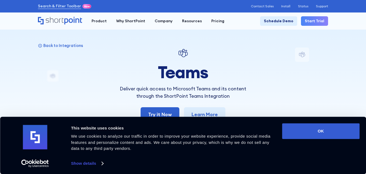
click at [156, 68] on h1 "Teams" at bounding box center [183, 72] width 142 height 19
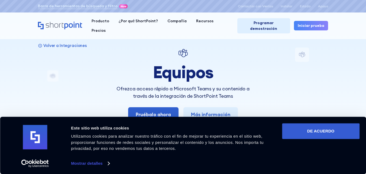
click at [283, 45] on div at bounding box center [183, 87] width 366 height 174
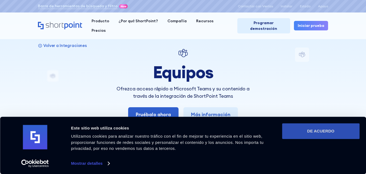
click at [338, 125] on button "DE ACUERDO" at bounding box center [321, 131] width 78 height 16
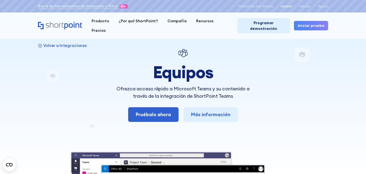
click at [285, 6] on font "Instalar" at bounding box center [287, 6] width 12 height 4
click at [208, 111] on font "Más información" at bounding box center [210, 114] width 39 height 6
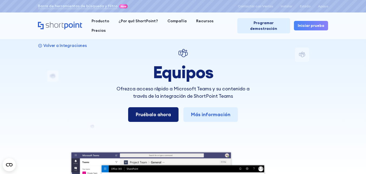
click at [173, 109] on link "Pruébalo ahora" at bounding box center [153, 114] width 50 height 15
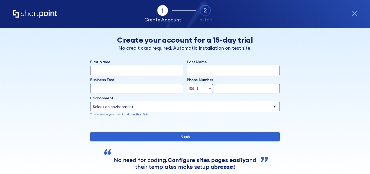
click at [229, 58] on div "Back Back Create your account for a 15-day trial No credit card required. Autom…" at bounding box center [185, 109] width 290 height 163
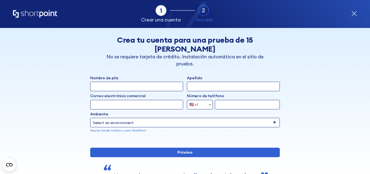
click at [324, 42] on div "Omitir este paso" at bounding box center [306, 52] width 47 height 32
click at [314, 68] on div "Back Atrás Crea tu cuenta para una prueba de 15 días No se requiere tarjeta de …" at bounding box center [185, 120] width 290 height 185
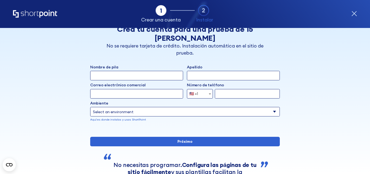
click at [305, 87] on div "Back Atrás Crea tu cuenta para una prueba de 15 días No se requiere tarjeta de …" at bounding box center [185, 109] width 290 height 185
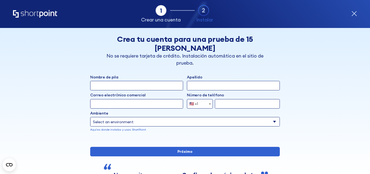
scroll to position [0, 0]
